Goal: Entertainment & Leisure: Consume media (video, audio)

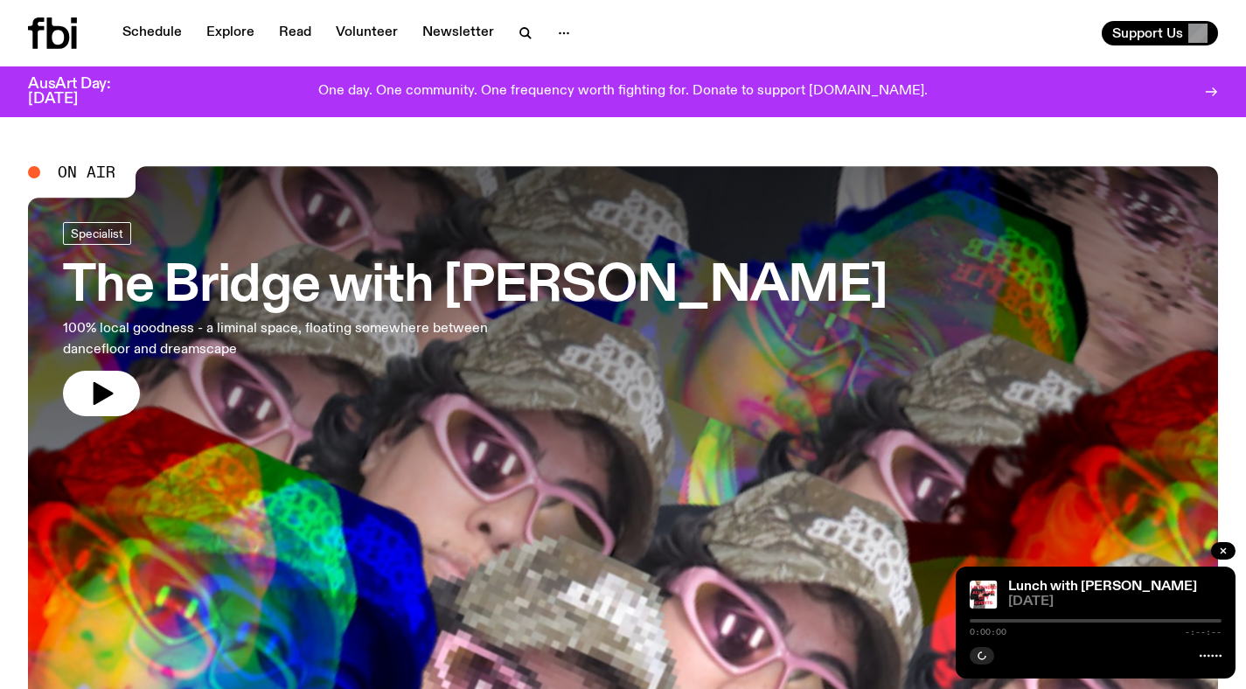
click at [485, 281] on h3 "The Bridge with [PERSON_NAME]" at bounding box center [475, 286] width 824 height 49
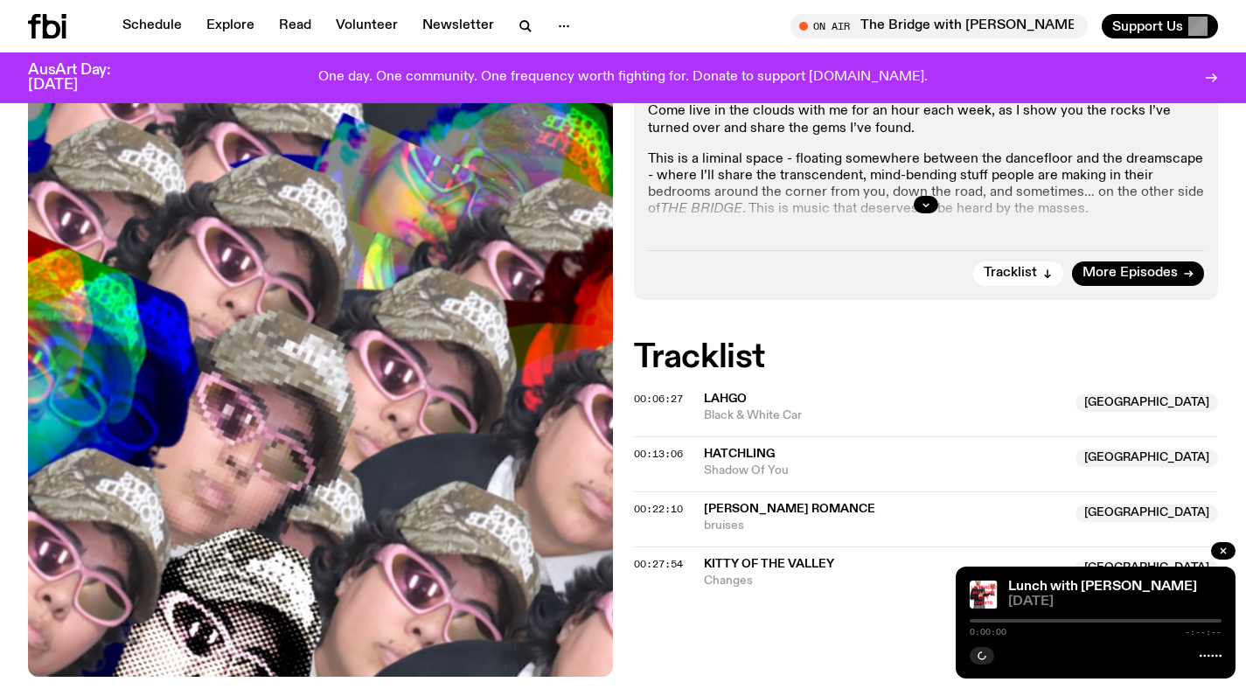
scroll to position [519, 0]
click at [516, 36] on icon "button" at bounding box center [525, 26] width 21 height 21
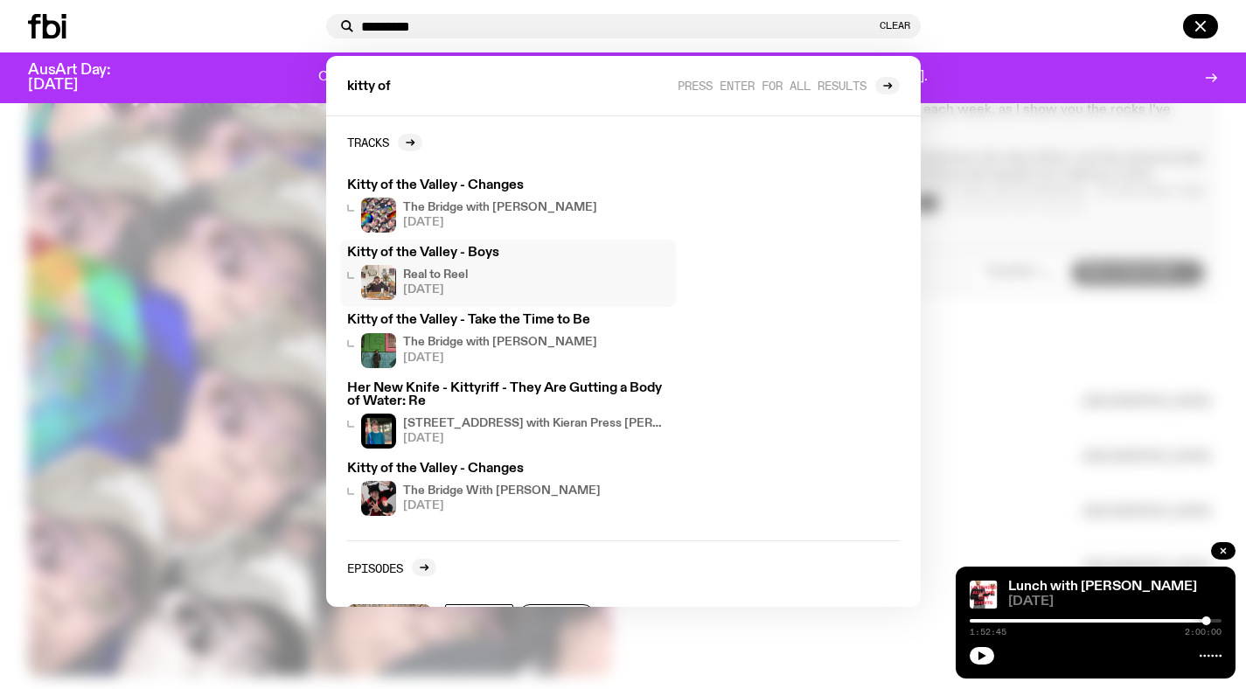
type input "********"
click at [454, 274] on h4 "Real to Reel" at bounding box center [435, 274] width 65 height 11
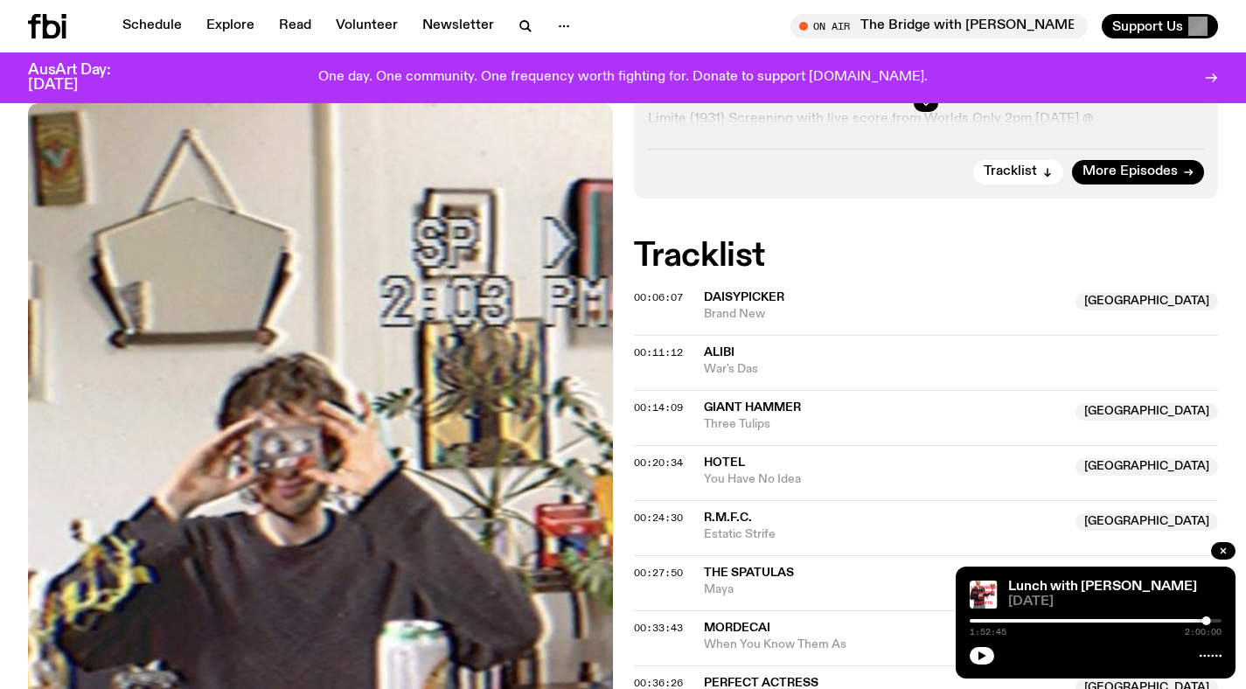
scroll to position [479, 0]
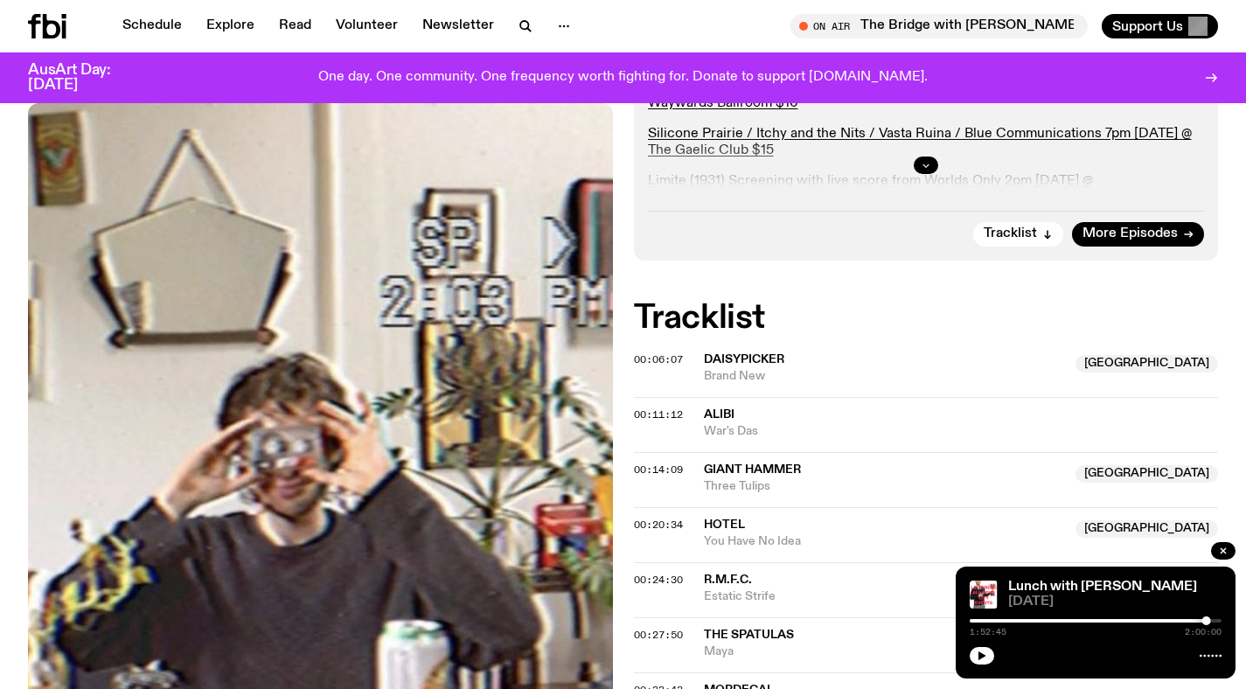
click at [927, 160] on icon "button" at bounding box center [925, 165] width 10 height 10
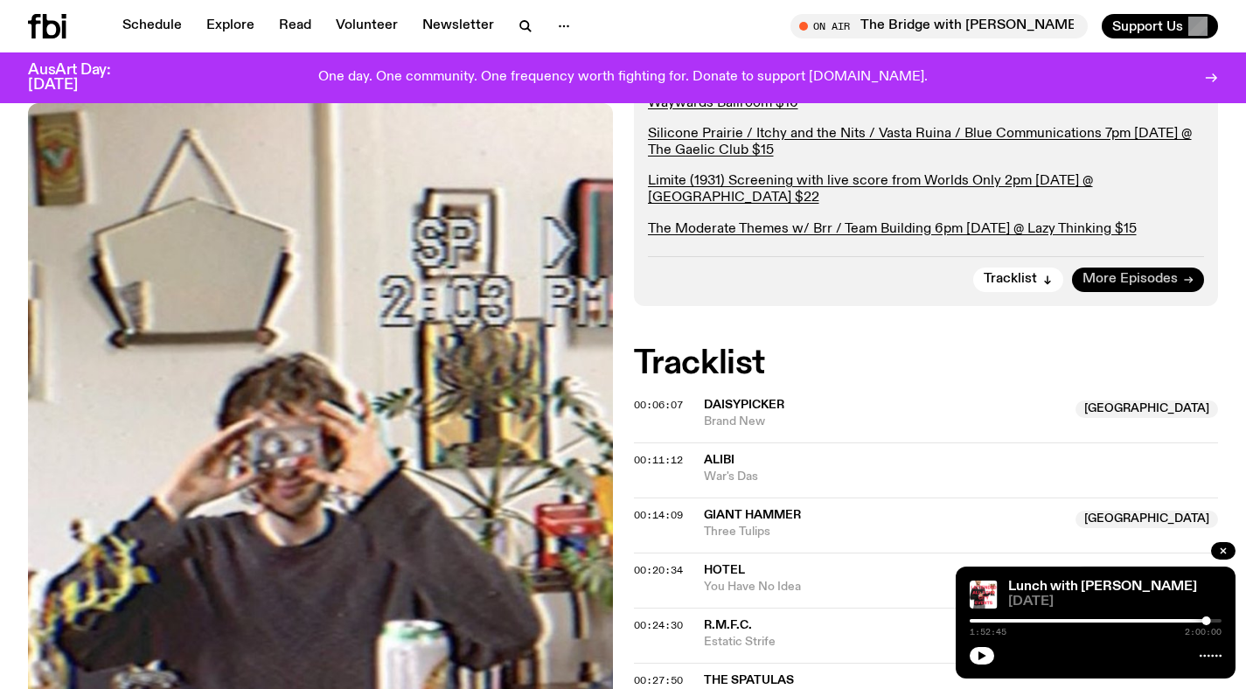
click at [1087, 276] on span "More Episodes" at bounding box center [1129, 279] width 95 height 13
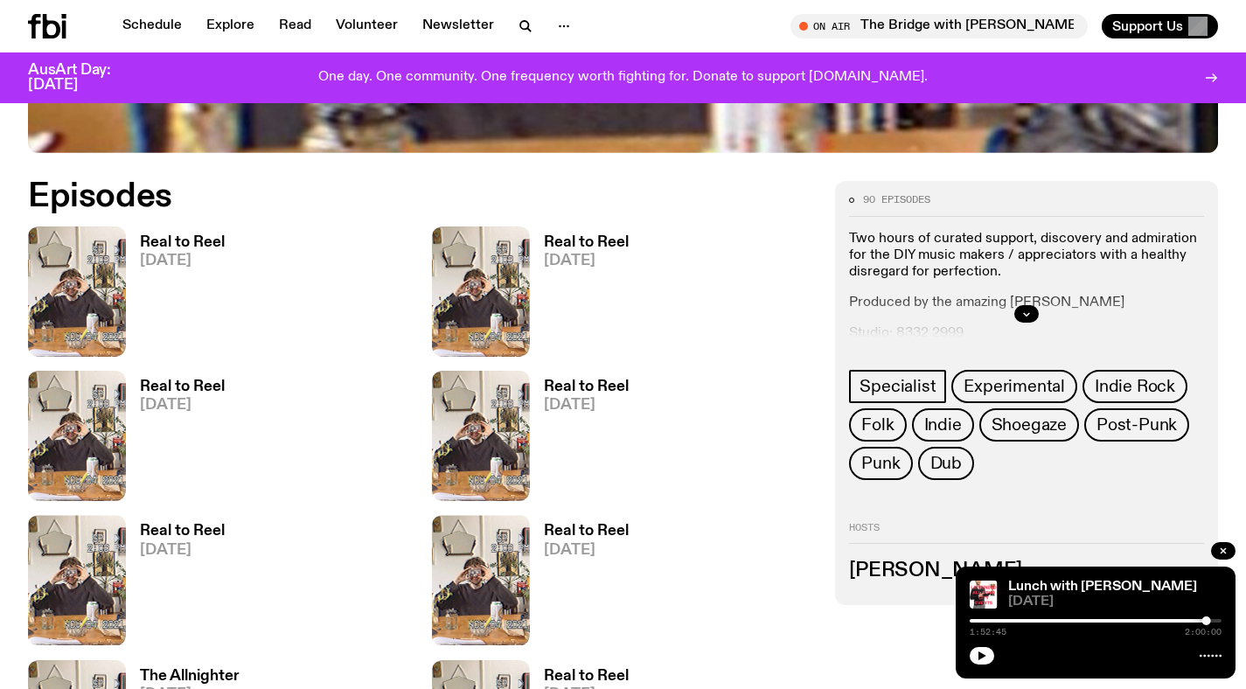
scroll to position [764, 0]
click at [182, 241] on h3 "Real to Reel" at bounding box center [182, 243] width 85 height 15
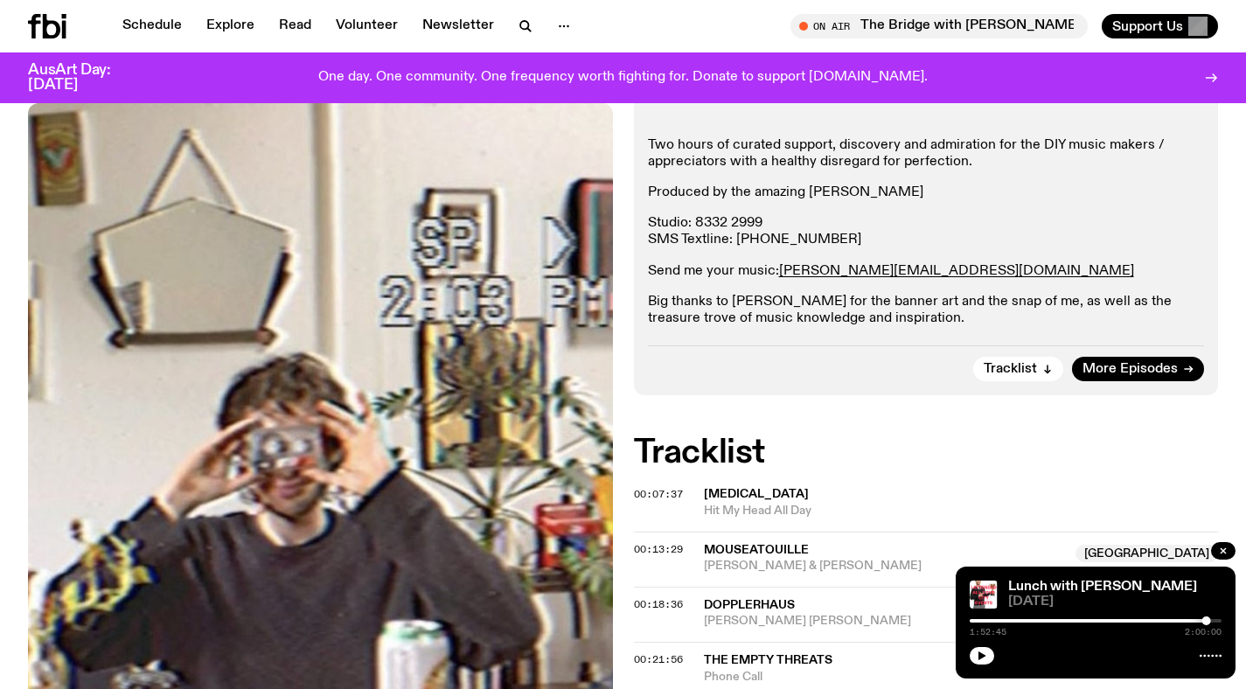
scroll to position [309, 0]
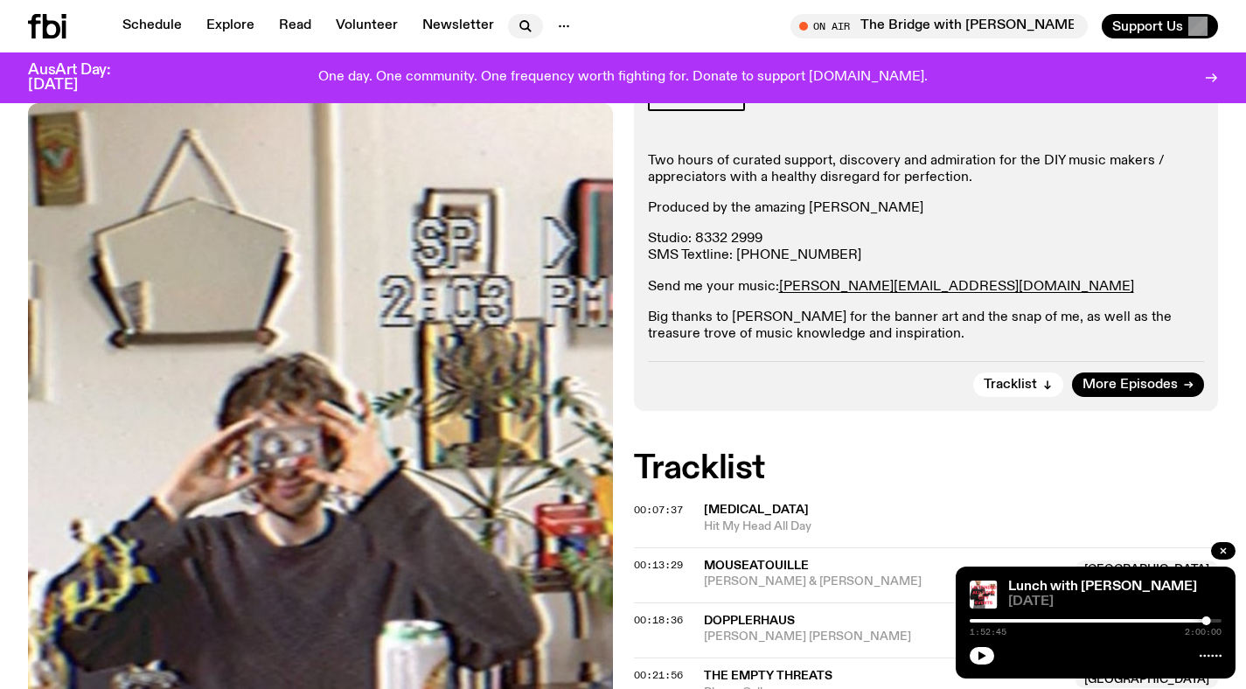
click at [531, 23] on button "button" at bounding box center [525, 26] width 35 height 24
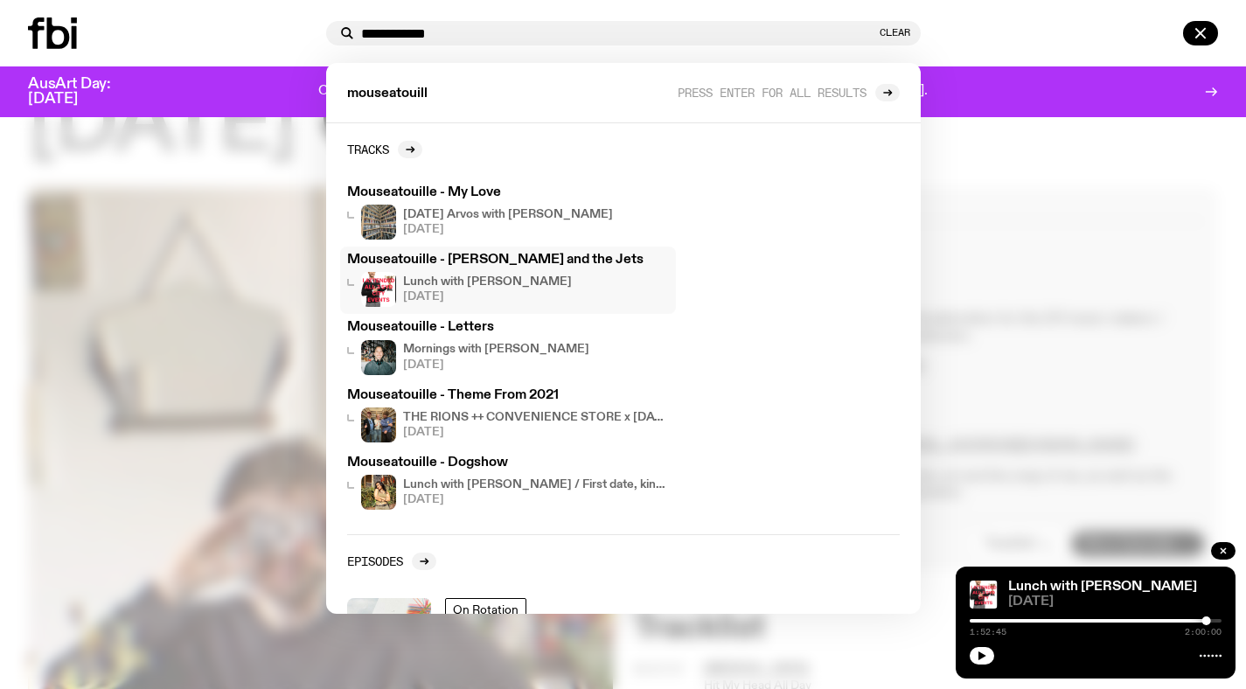
scroll to position [0, 0]
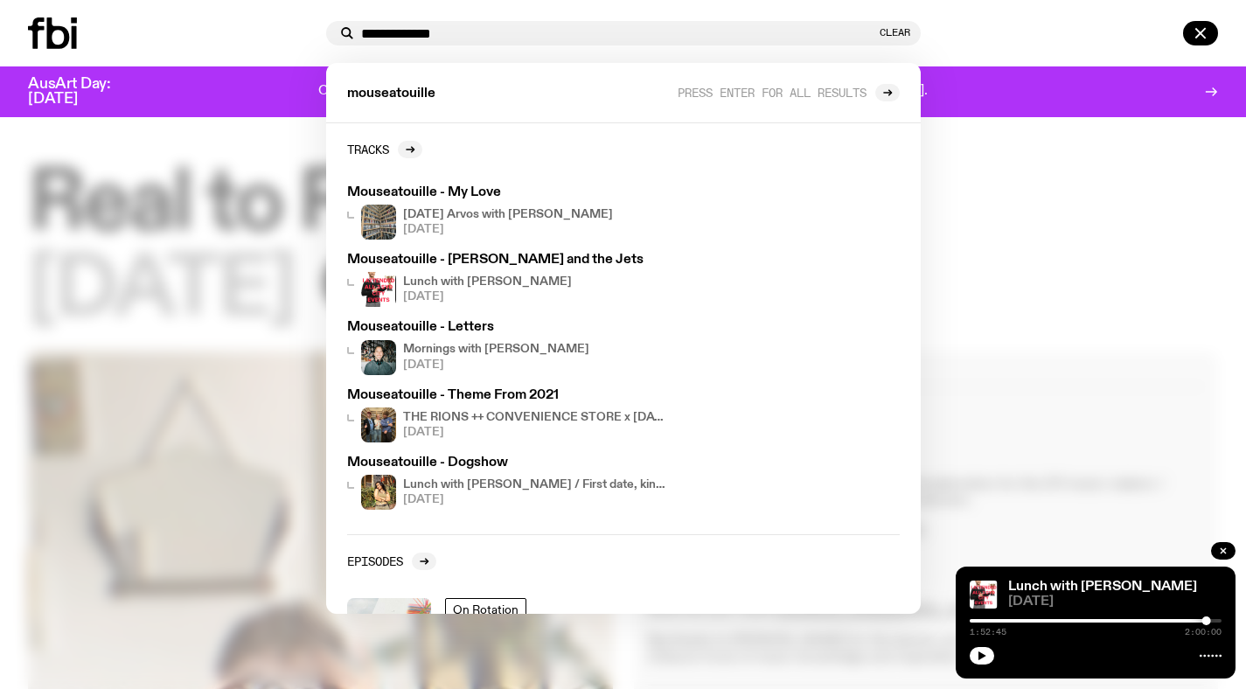
type input "**********"
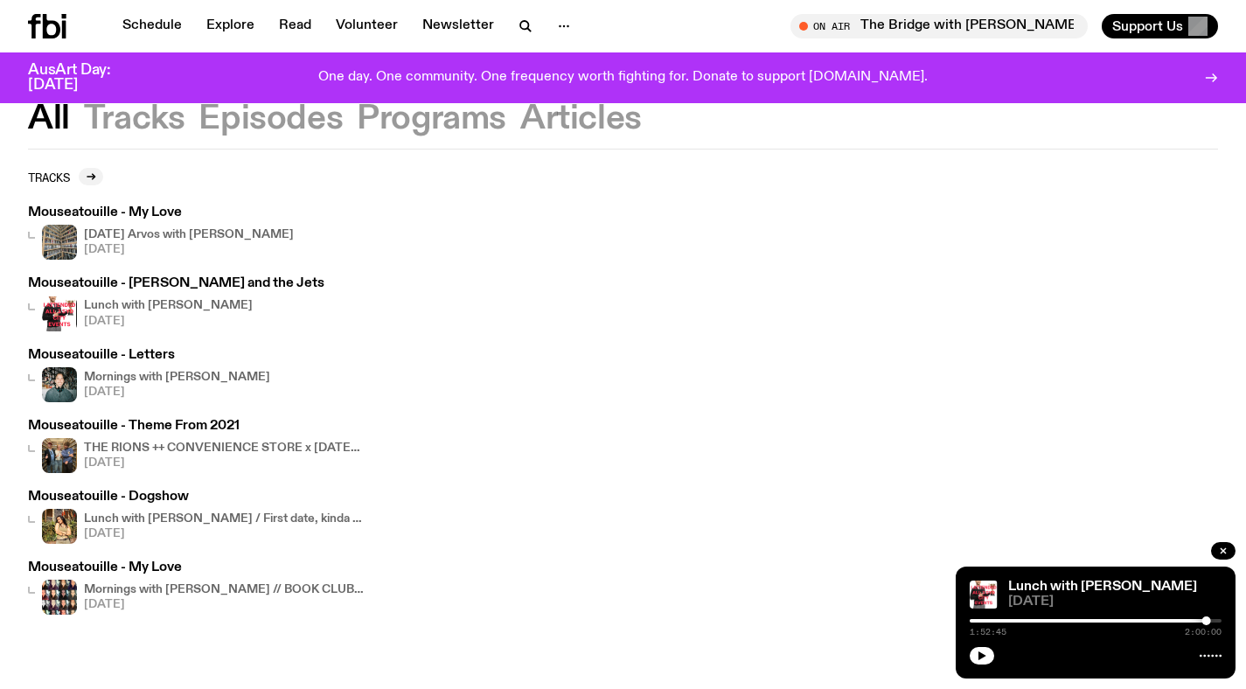
scroll to position [54, 0]
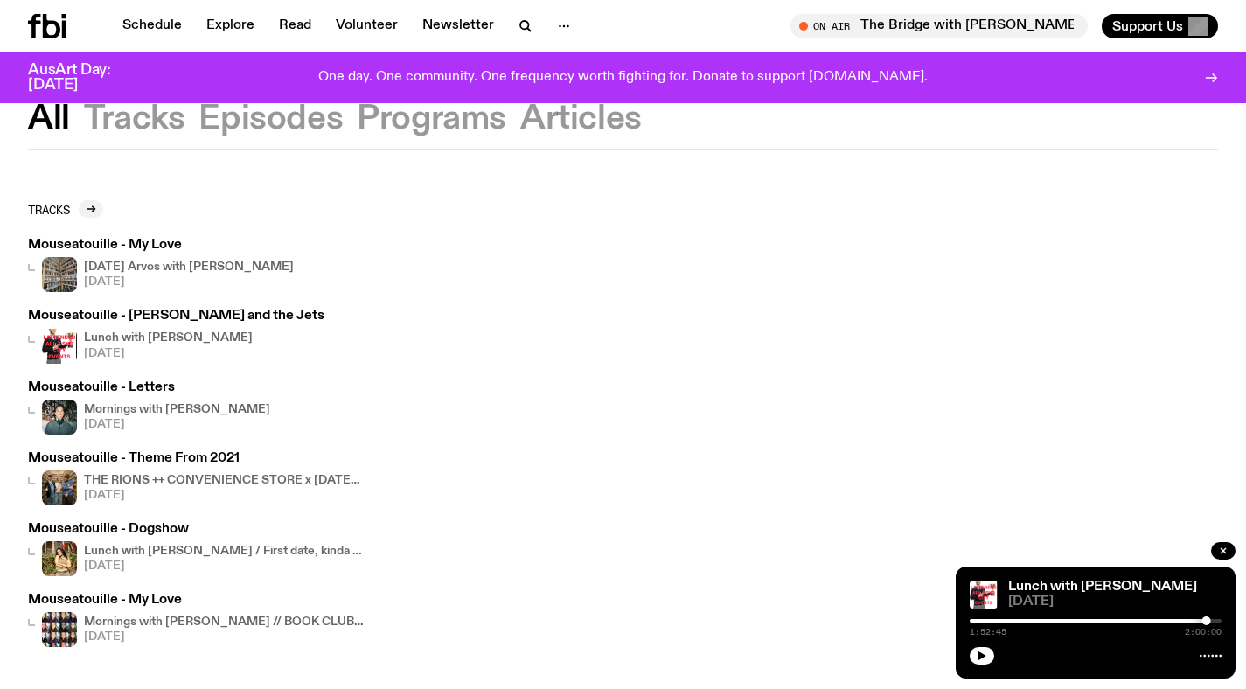
click at [203, 330] on div "Lunch with [PERSON_NAME] [DATE]" at bounding box center [168, 346] width 169 height 35
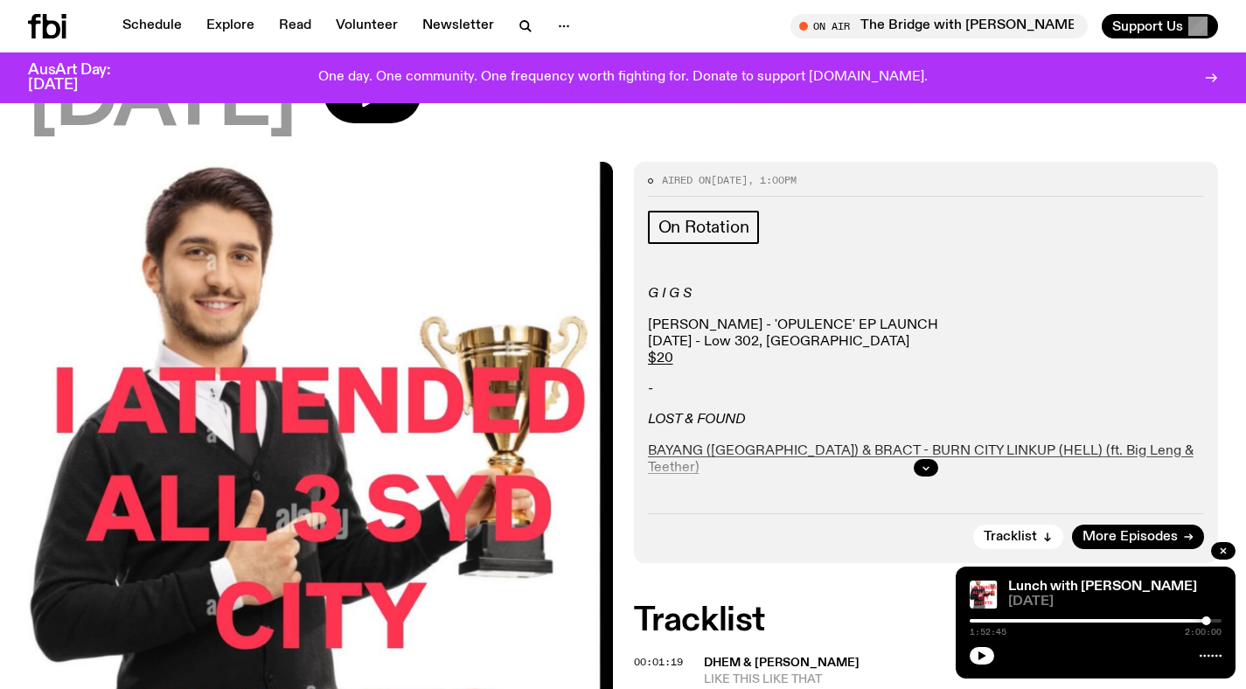
scroll to position [288, 0]
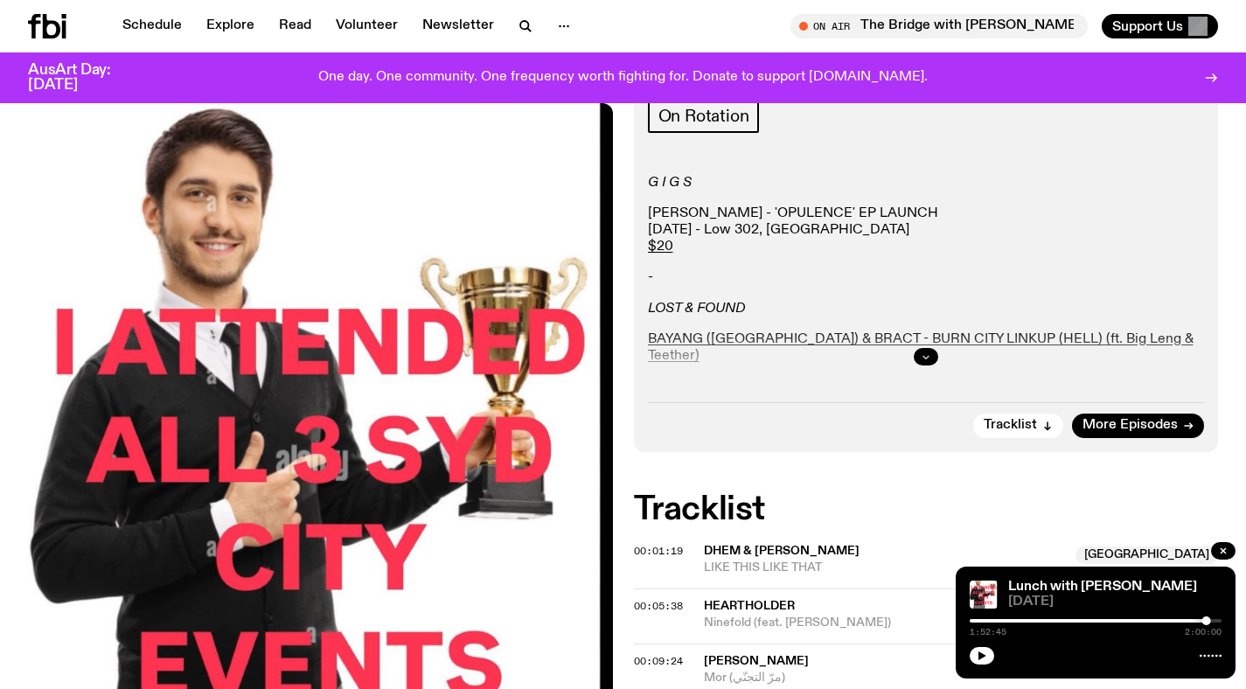
click at [927, 357] on icon "button" at bounding box center [925, 356] width 10 height 10
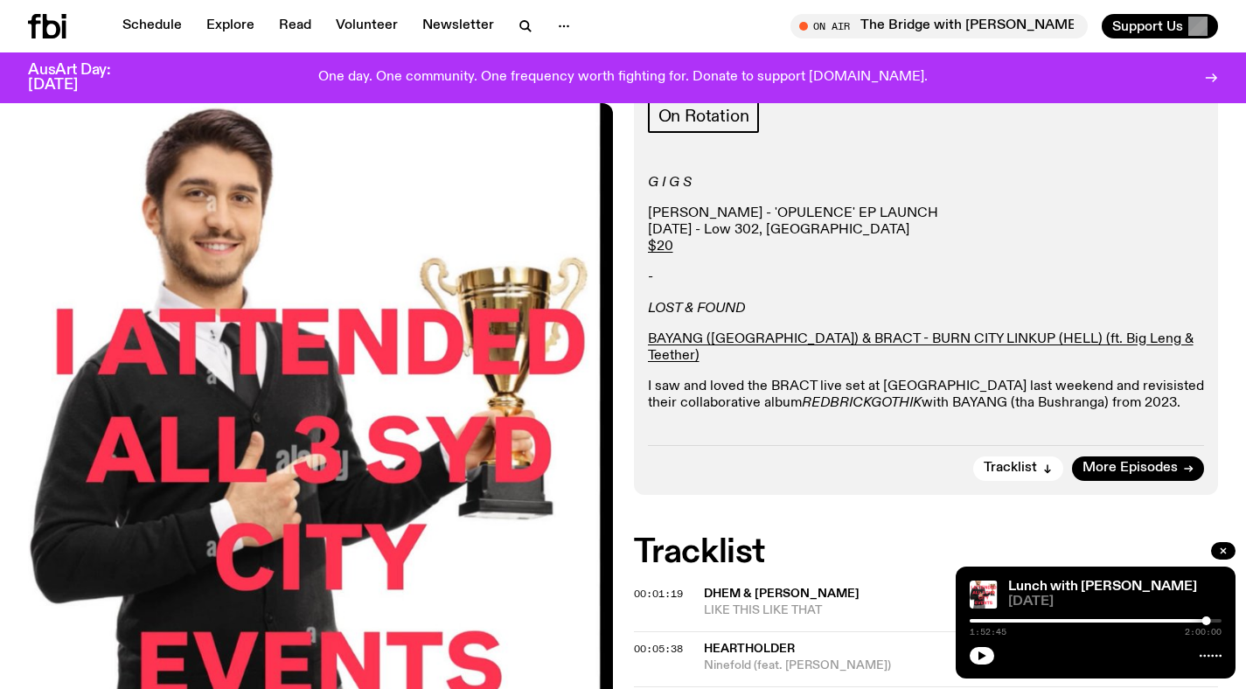
click at [684, 308] on em "LOST & FOUND" at bounding box center [696, 309] width 97 height 14
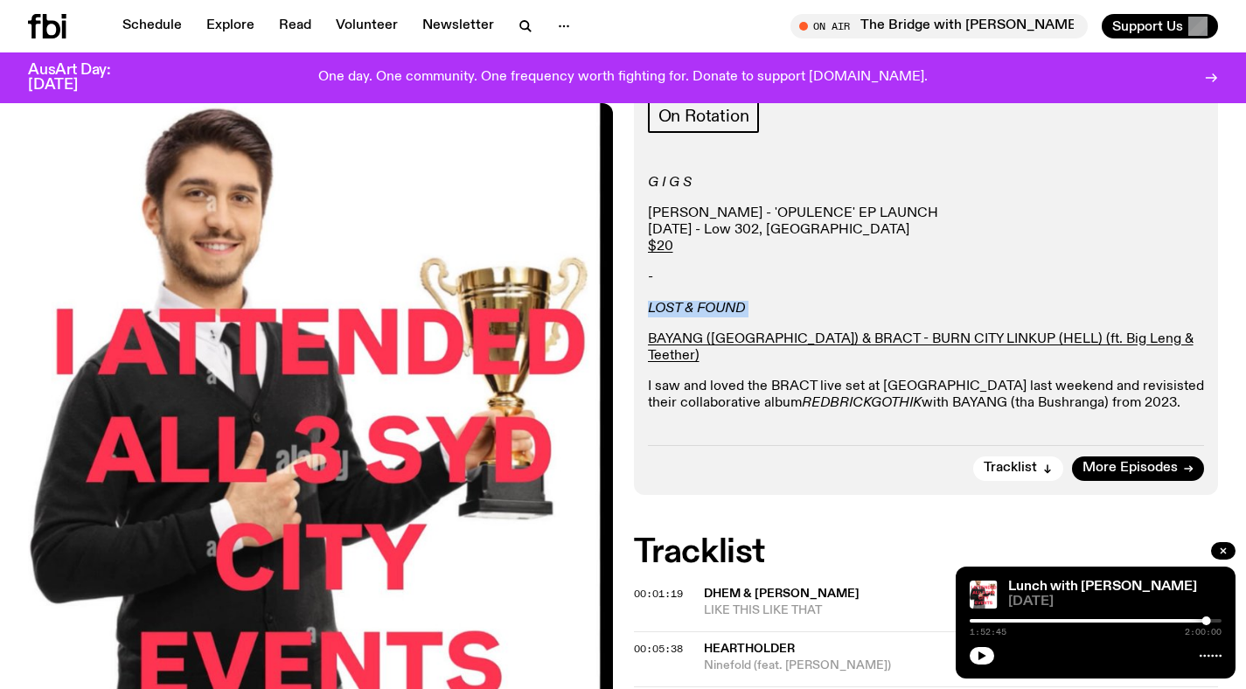
click at [684, 265] on div "G I G S [PERSON_NAME] - 'OPULENCE' EP LAUNCH [DATE] - Low 302, [GEOGRAPHIC_DATA…" at bounding box center [926, 317] width 557 height 285
click at [694, 221] on p "[PERSON_NAME] - 'OPULENCE' EP LAUNCH [DATE] - Low 302, [GEOGRAPHIC_DATA] $20" at bounding box center [926, 230] width 557 height 51
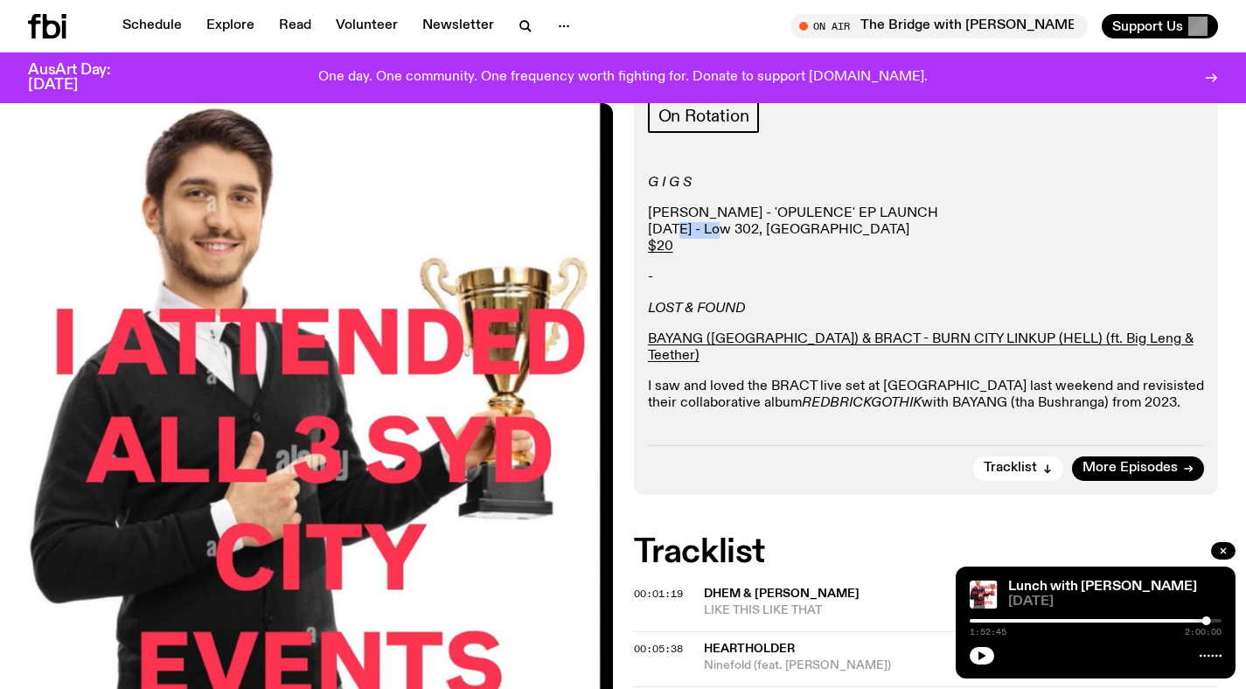
click at [694, 221] on p "[PERSON_NAME] - 'OPULENCE' EP LAUNCH [DATE] - Low 302, [GEOGRAPHIC_DATA] $20" at bounding box center [926, 230] width 557 height 51
click at [697, 195] on div "G I G S [PERSON_NAME] - 'OPULENCE' EP LAUNCH [DATE] - Low 302, [GEOGRAPHIC_DATA…" at bounding box center [926, 317] width 557 height 285
click at [690, 182] on em "G I G S" at bounding box center [670, 183] width 44 height 14
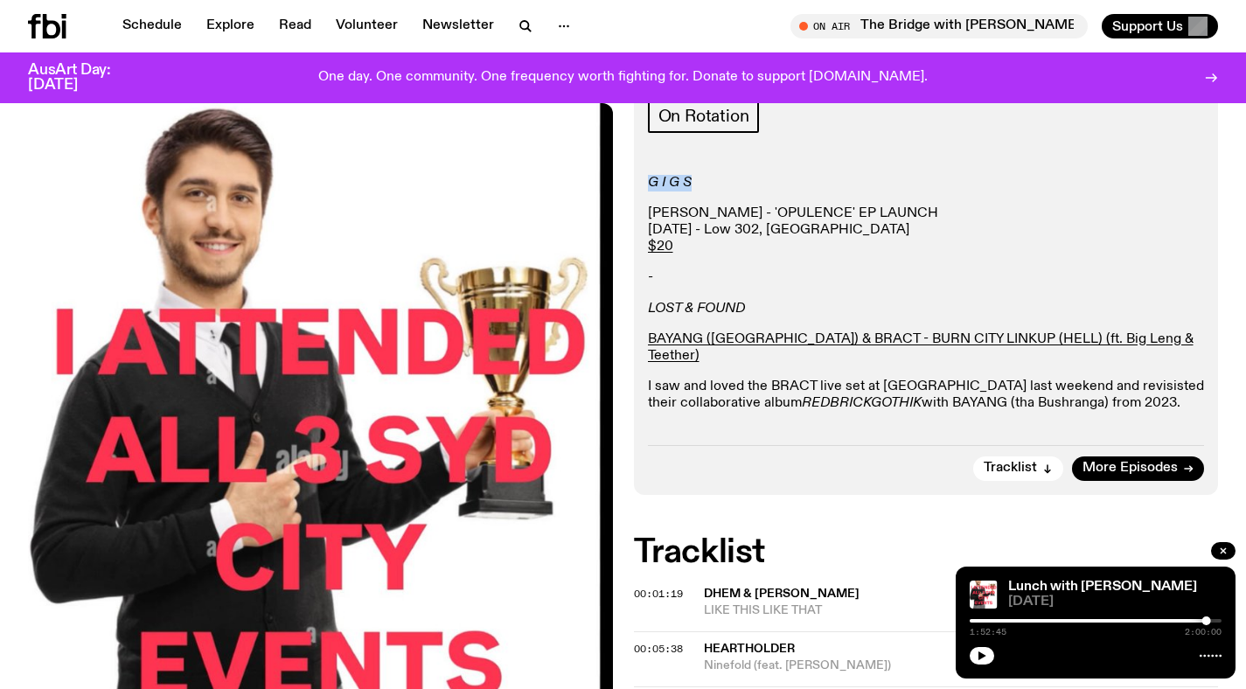
click at [660, 311] on em "LOST & FOUND" at bounding box center [696, 309] width 97 height 14
click at [661, 302] on em "LOST & FOUND" at bounding box center [696, 309] width 97 height 14
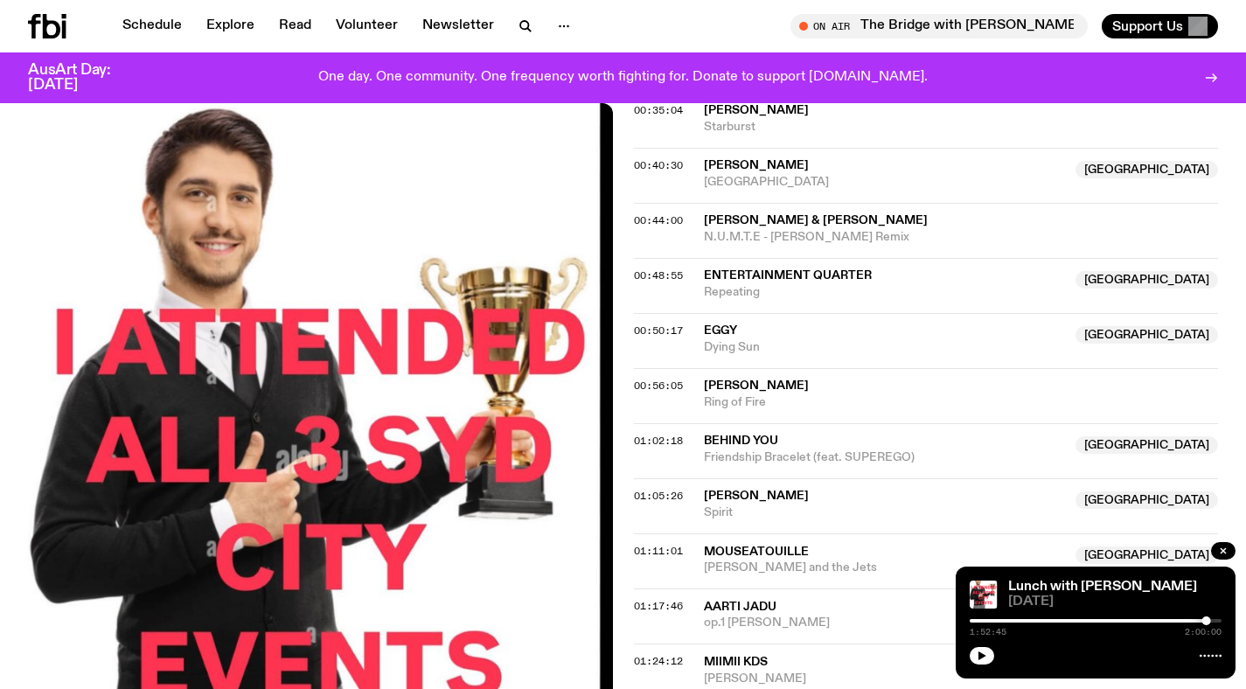
scroll to position [1169, 0]
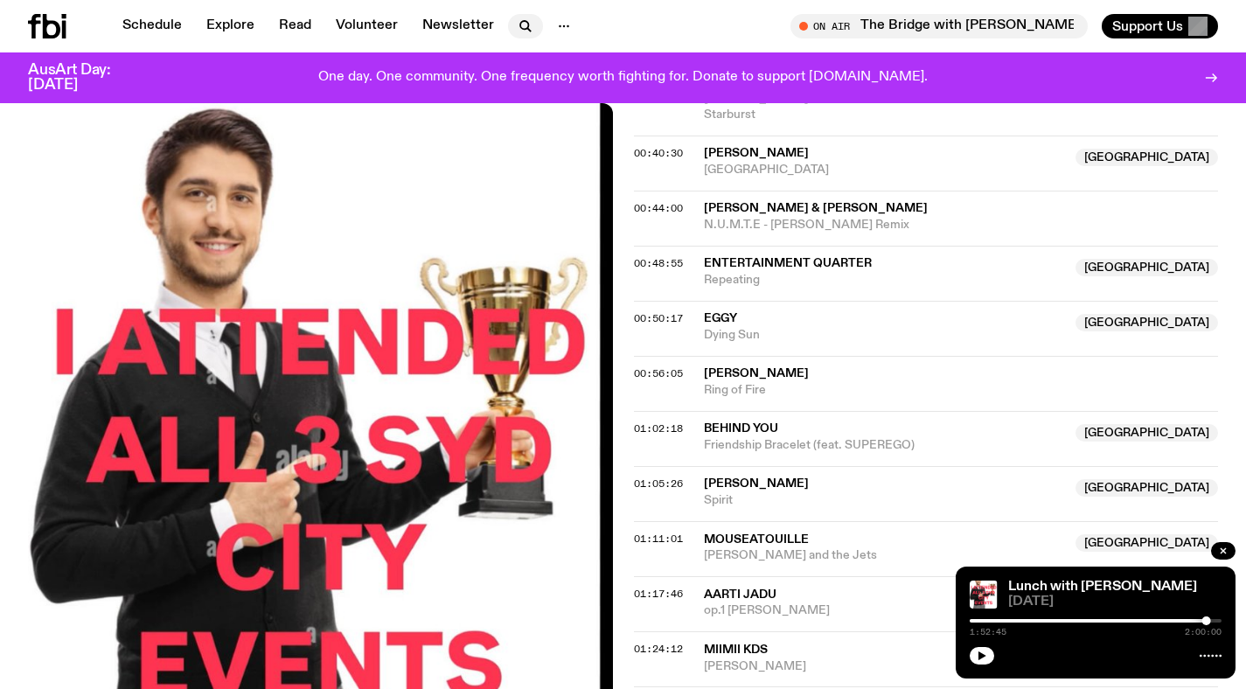
click at [522, 22] on icon "button" at bounding box center [524, 25] width 8 height 8
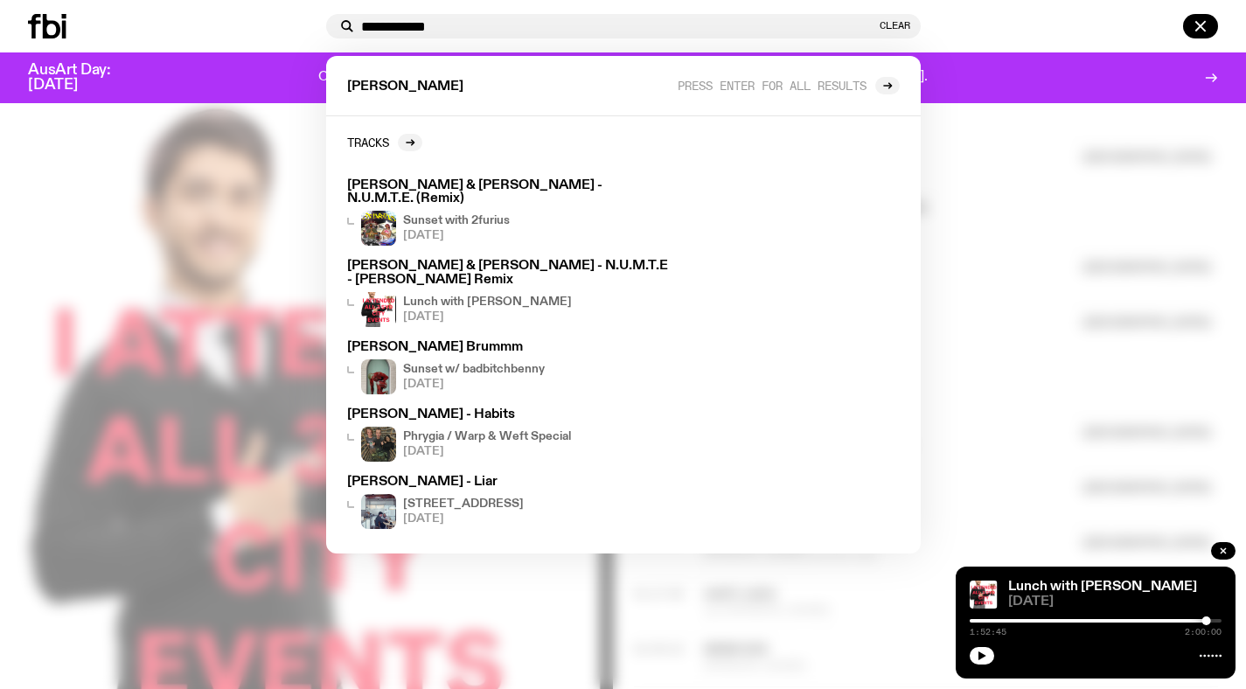
type input "**********"
